Goal: Information Seeking & Learning: Learn about a topic

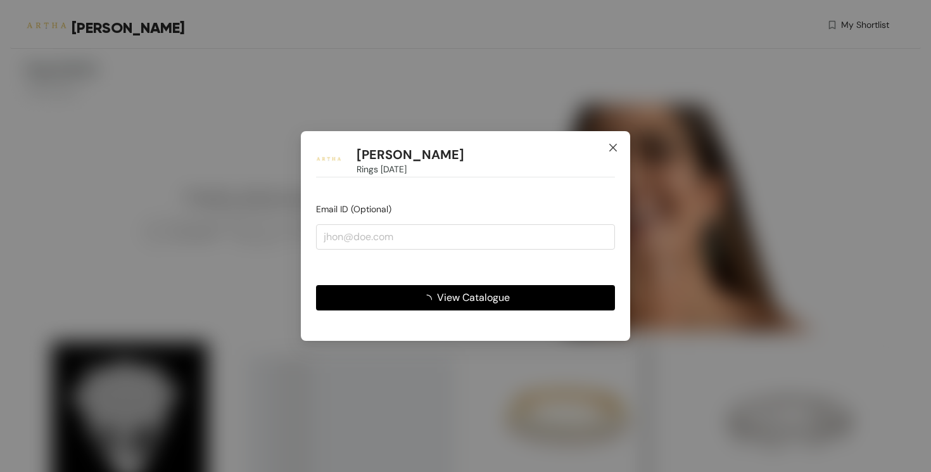
click at [611, 149] on icon "close" at bounding box center [613, 147] width 10 height 10
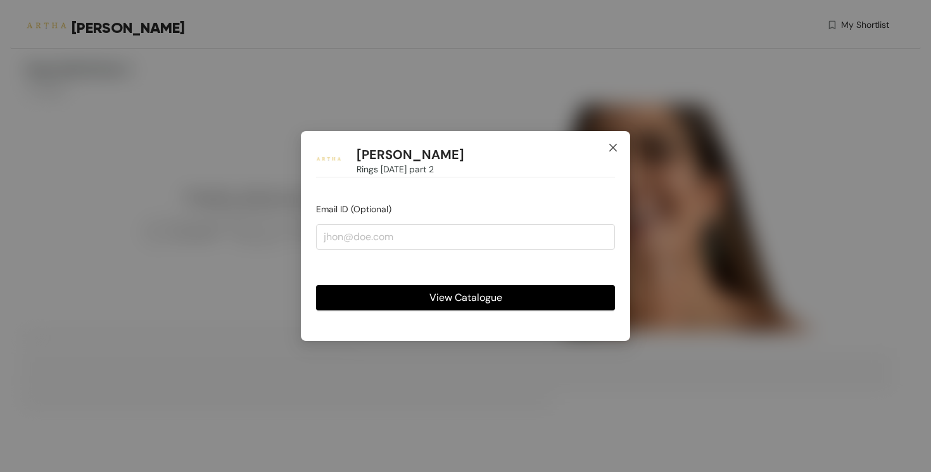
click at [612, 146] on icon "close" at bounding box center [613, 147] width 10 height 10
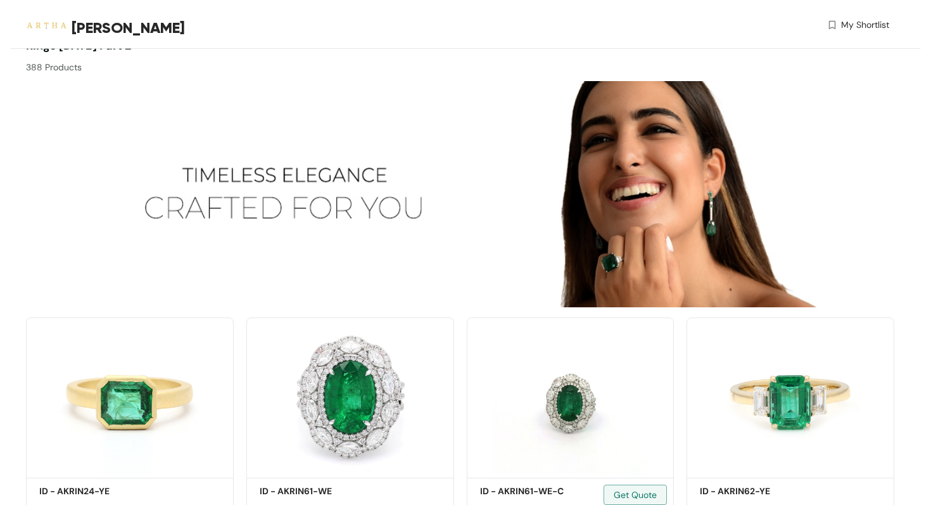
scroll to position [30, 0]
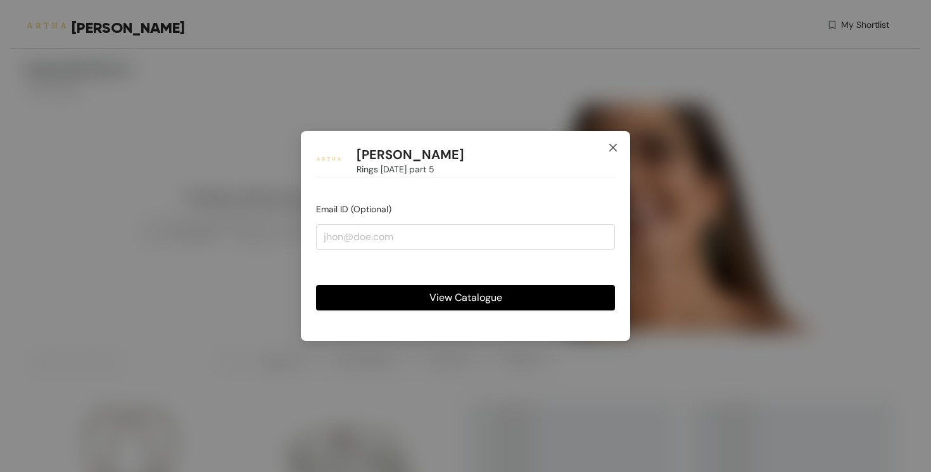
click at [617, 149] on icon "close" at bounding box center [613, 147] width 10 height 10
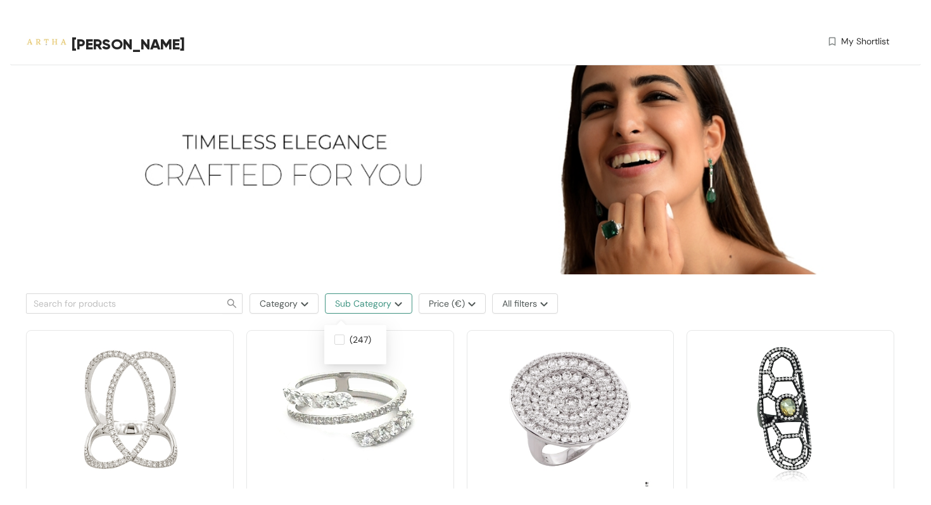
scroll to position [96, 0]
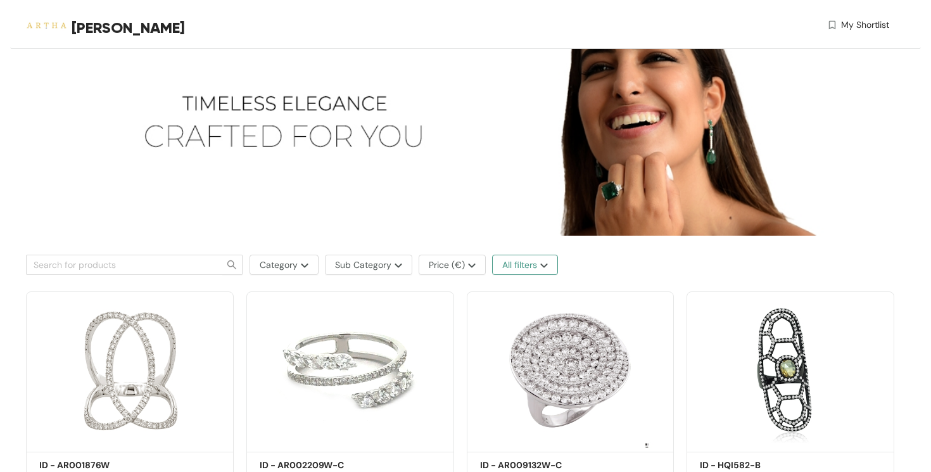
click at [542, 262] on button "All filters" at bounding box center [525, 265] width 66 height 20
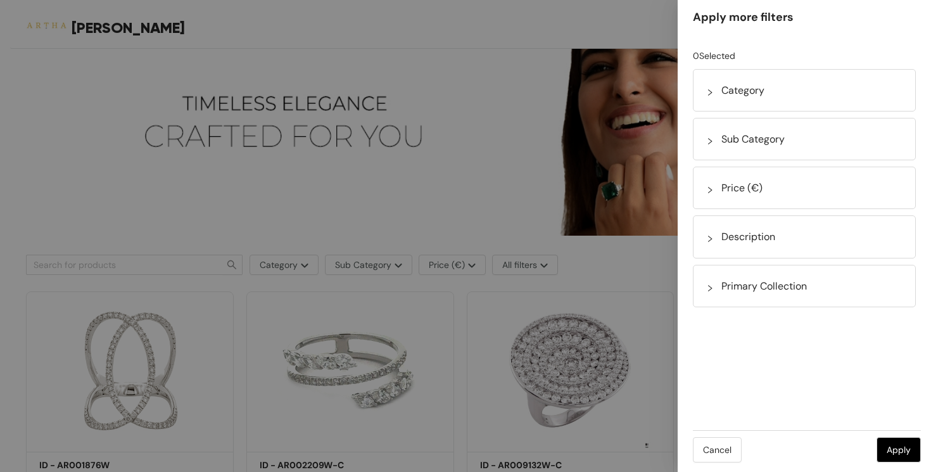
click at [716, 285] on div at bounding box center [713, 286] width 15 height 16
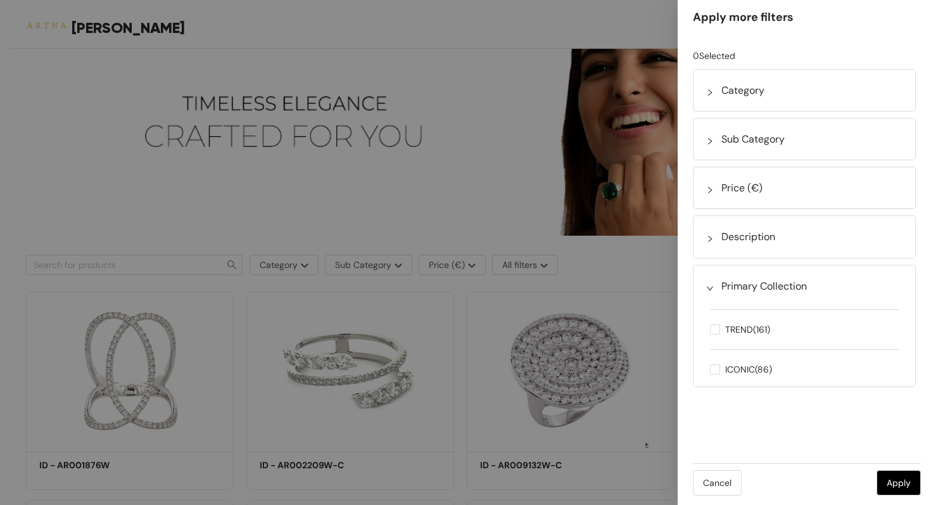
click at [571, 17] on div at bounding box center [465, 252] width 931 height 505
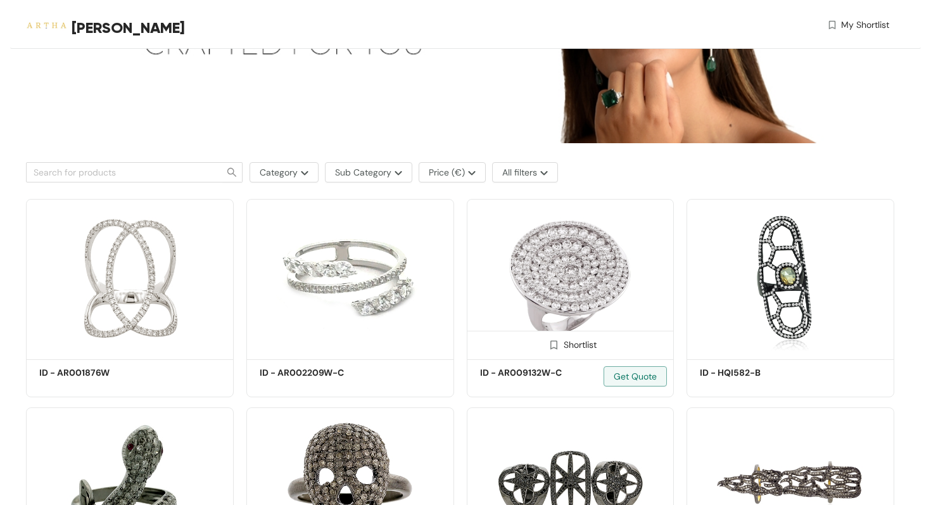
scroll to position [193, 0]
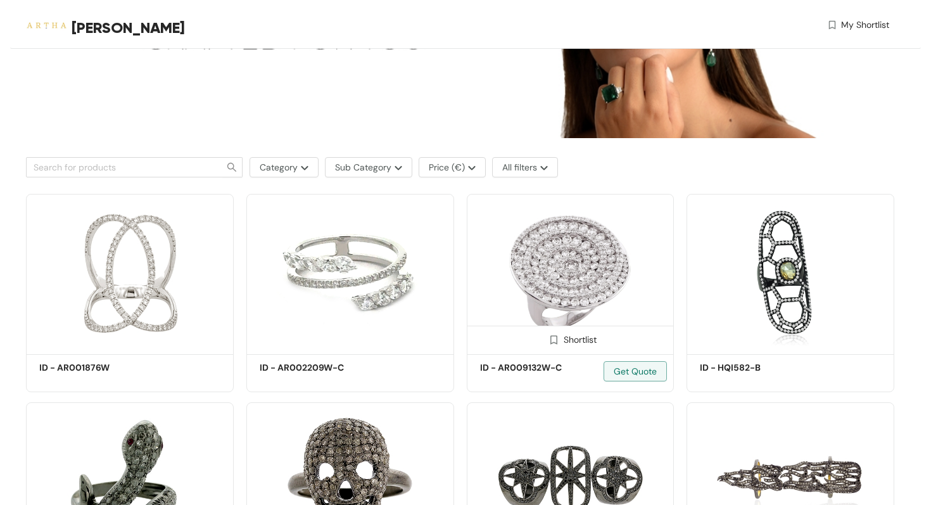
click at [567, 267] on img at bounding box center [571, 272] width 208 height 156
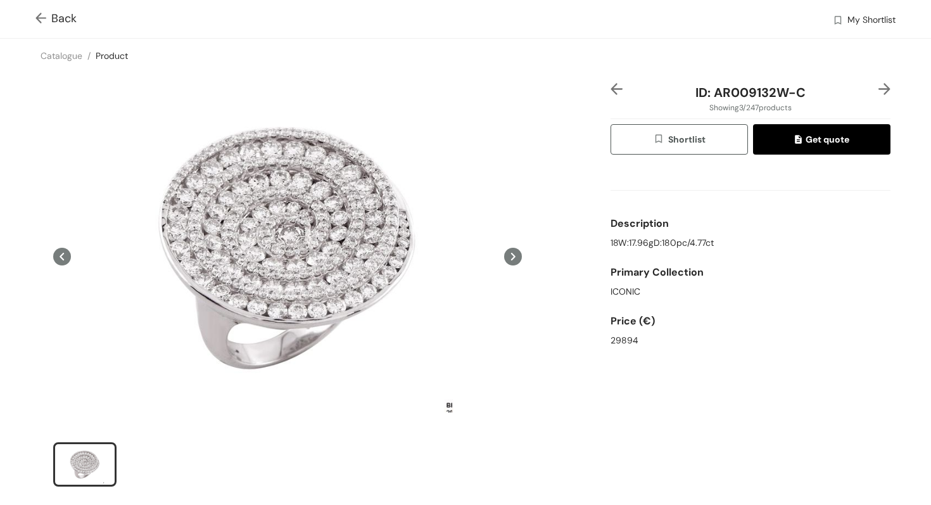
click at [38, 17] on img at bounding box center [43, 19] width 16 height 13
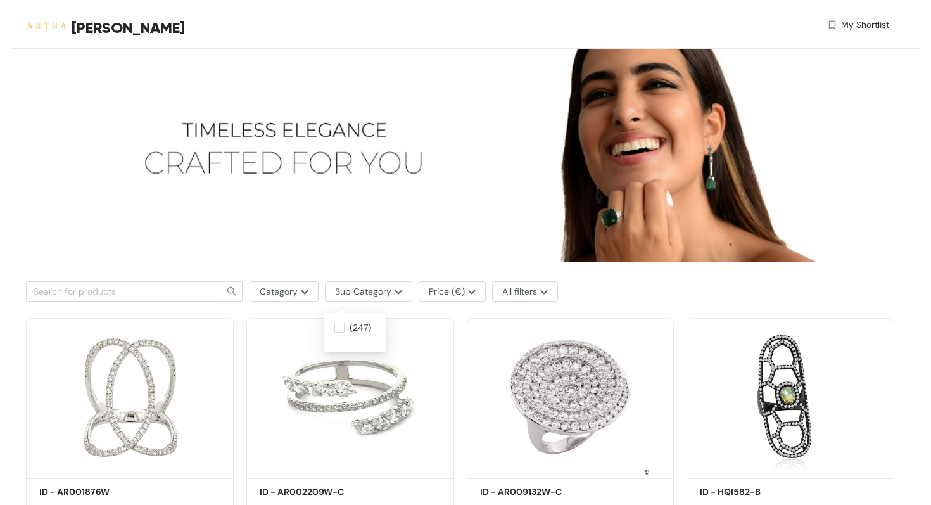
scroll to position [69, 0]
click at [300, 291] on img "button" at bounding box center [303, 291] width 11 height 5
click at [326, 248] on img at bounding box center [460, 149] width 868 height 226
click at [546, 289] on img "button" at bounding box center [542, 291] width 11 height 5
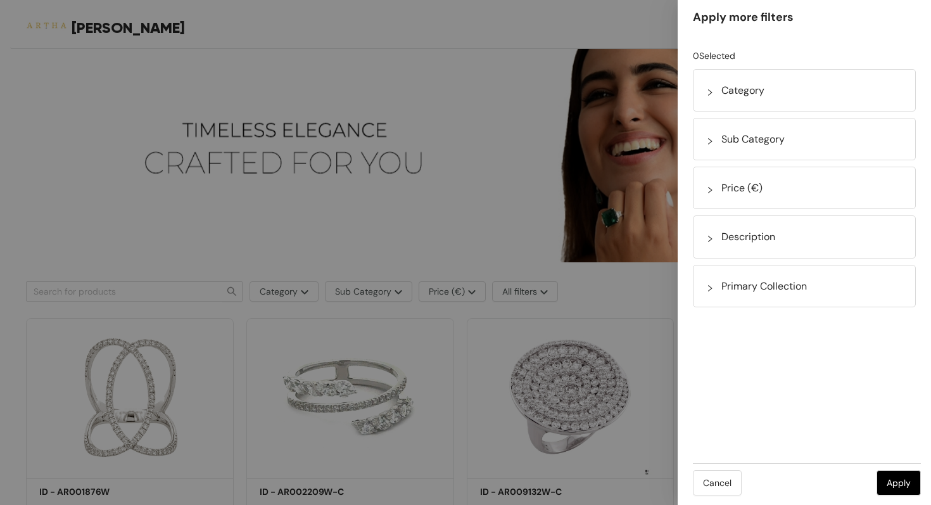
click at [713, 185] on div at bounding box center [713, 188] width 15 height 16
click at [707, 190] on icon "right" at bounding box center [710, 190] width 8 height 8
click at [486, 191] on div at bounding box center [465, 252] width 931 height 505
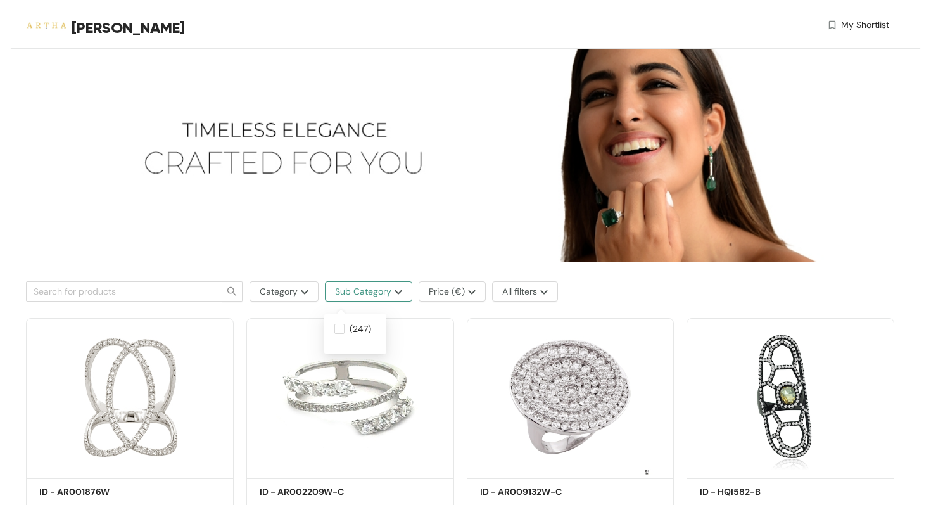
click at [398, 290] on img "button" at bounding box center [396, 291] width 11 height 5
click at [381, 261] on img at bounding box center [460, 149] width 868 height 226
click at [300, 293] on img "button" at bounding box center [303, 291] width 11 height 5
click at [329, 239] on img at bounding box center [460, 149] width 868 height 226
click at [548, 293] on button "All filters" at bounding box center [525, 291] width 66 height 20
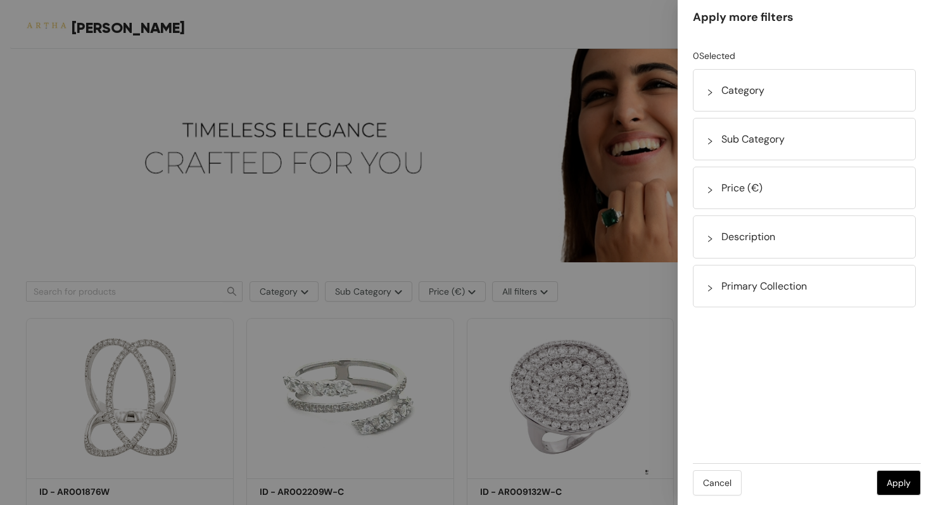
click at [488, 254] on div at bounding box center [465, 252] width 931 height 505
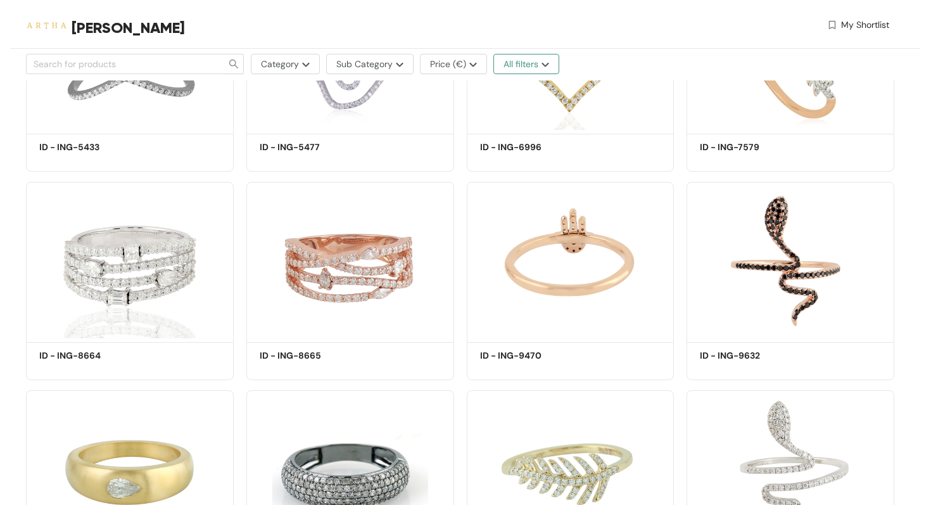
scroll to position [814, 0]
